Goal: Transaction & Acquisition: Purchase product/service

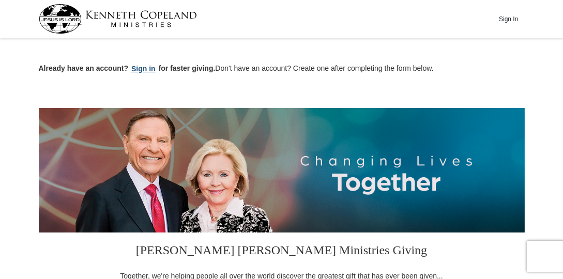
click at [146, 70] on button "Sign in" at bounding box center [143, 69] width 30 height 12
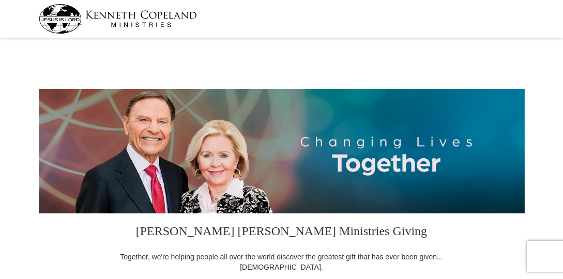
select select "IN"
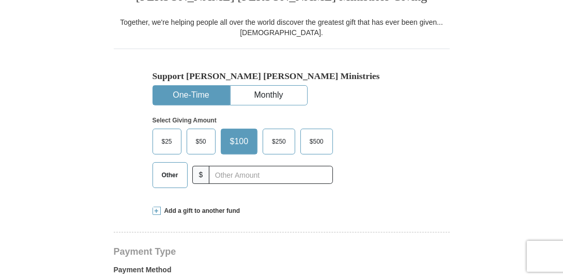
scroll to position [254, 0]
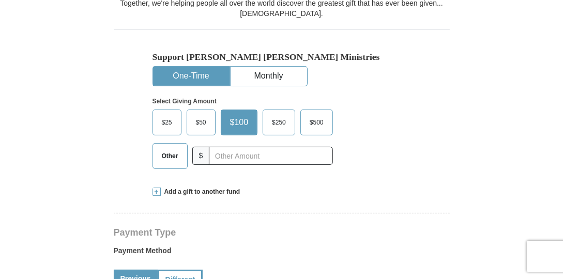
click at [164, 154] on span "Other" at bounding box center [170, 156] width 27 height 16
click at [0, 0] on input "Other" at bounding box center [0, 0] width 0 height 0
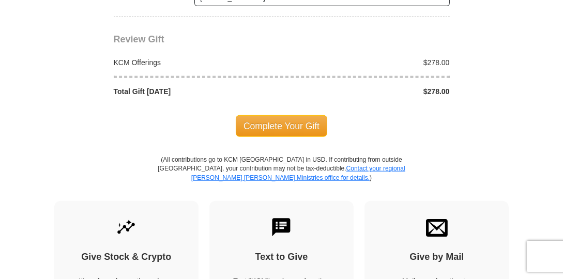
scroll to position [940, 0]
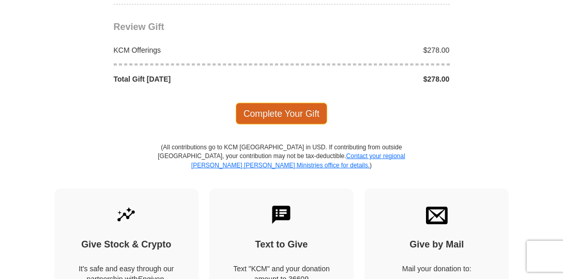
type input "278.00"
click at [290, 105] on span "Complete Your Gift" at bounding box center [281, 114] width 91 height 22
